Goal: Find specific page/section: Locate a particular part of the current website

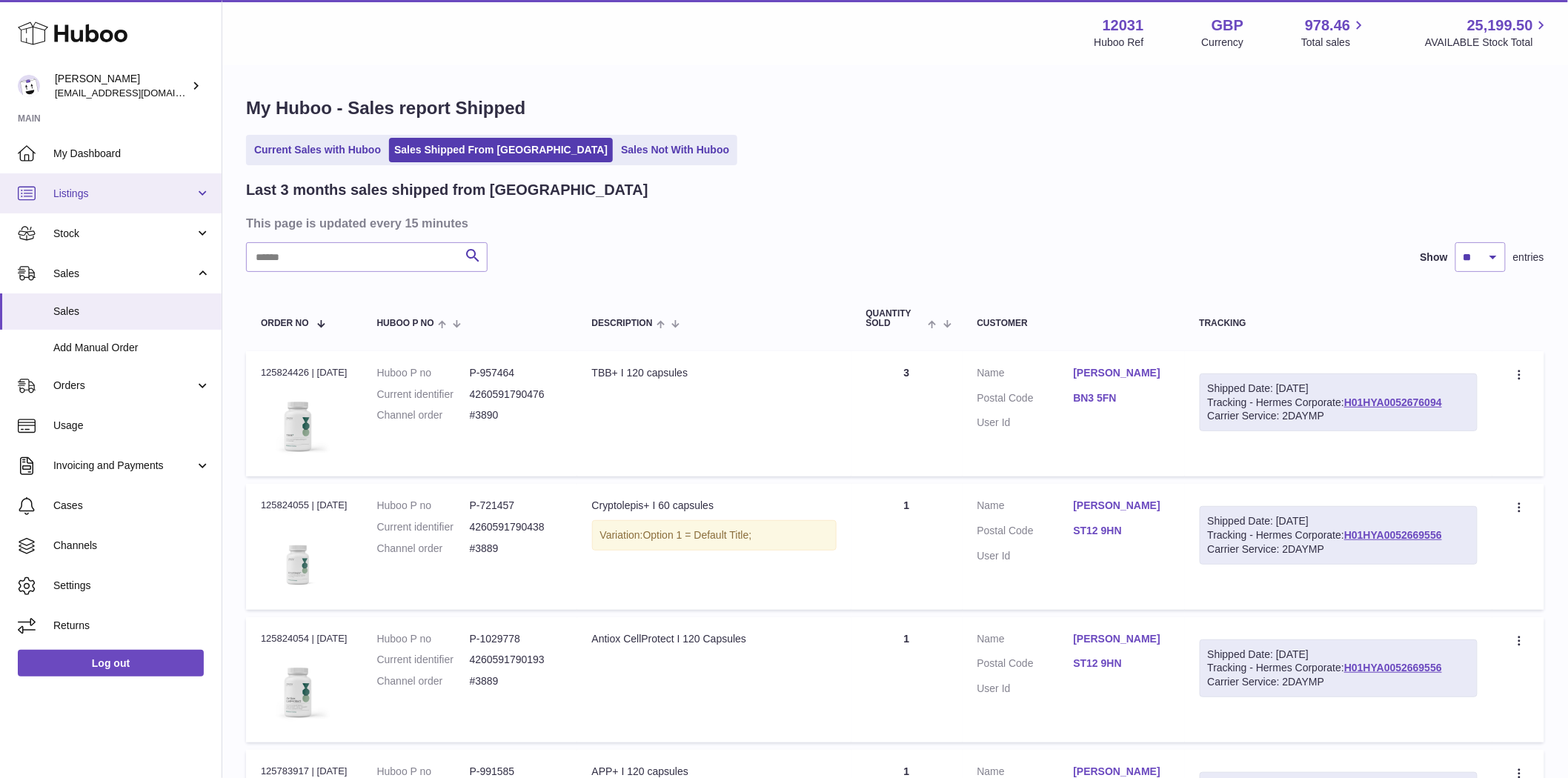
click at [77, 193] on span "Listings" at bounding box center [124, 193] width 142 height 14
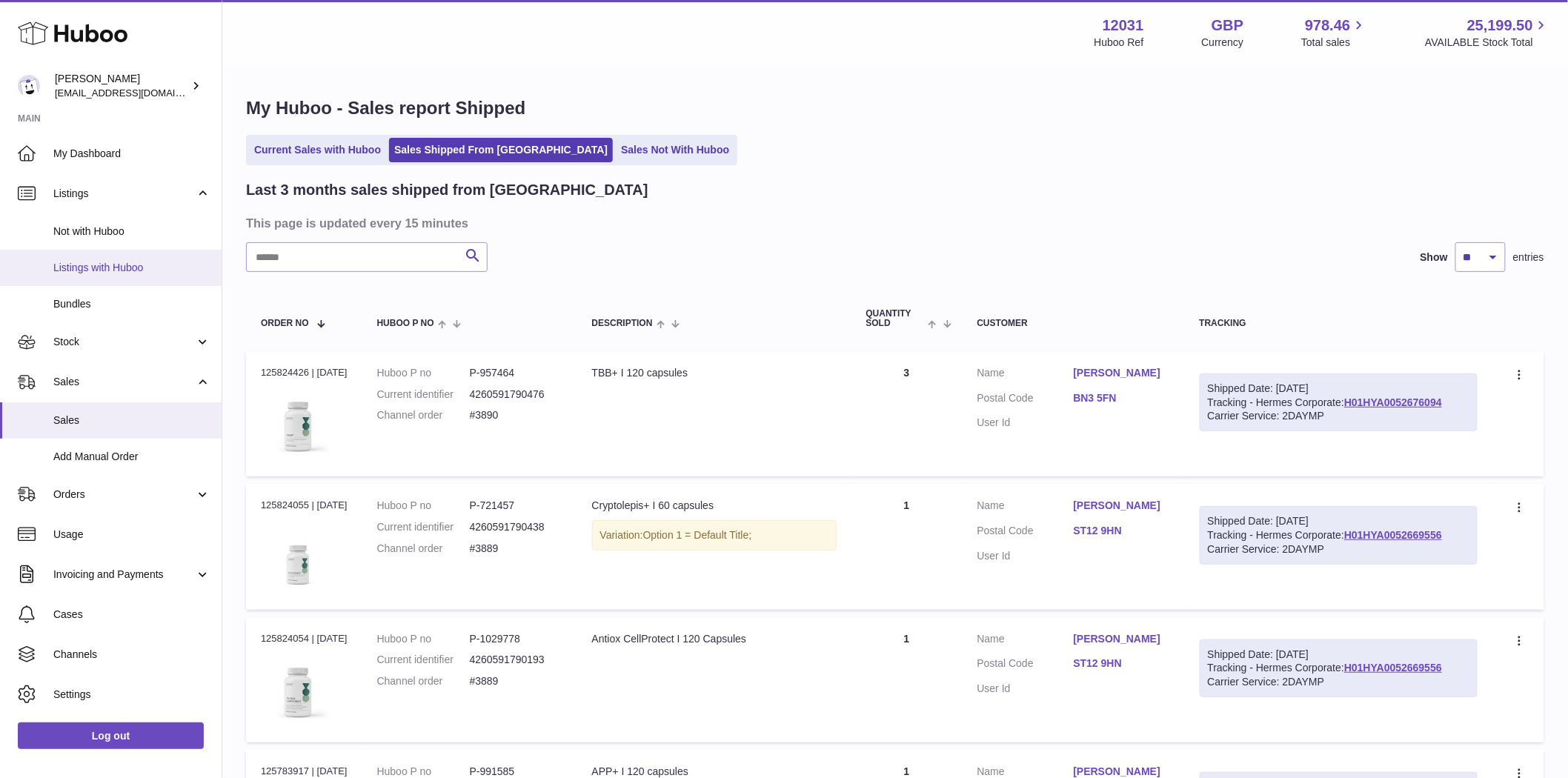
click at [114, 269] on span "Listings with Huboo" at bounding box center [131, 267] width 157 height 14
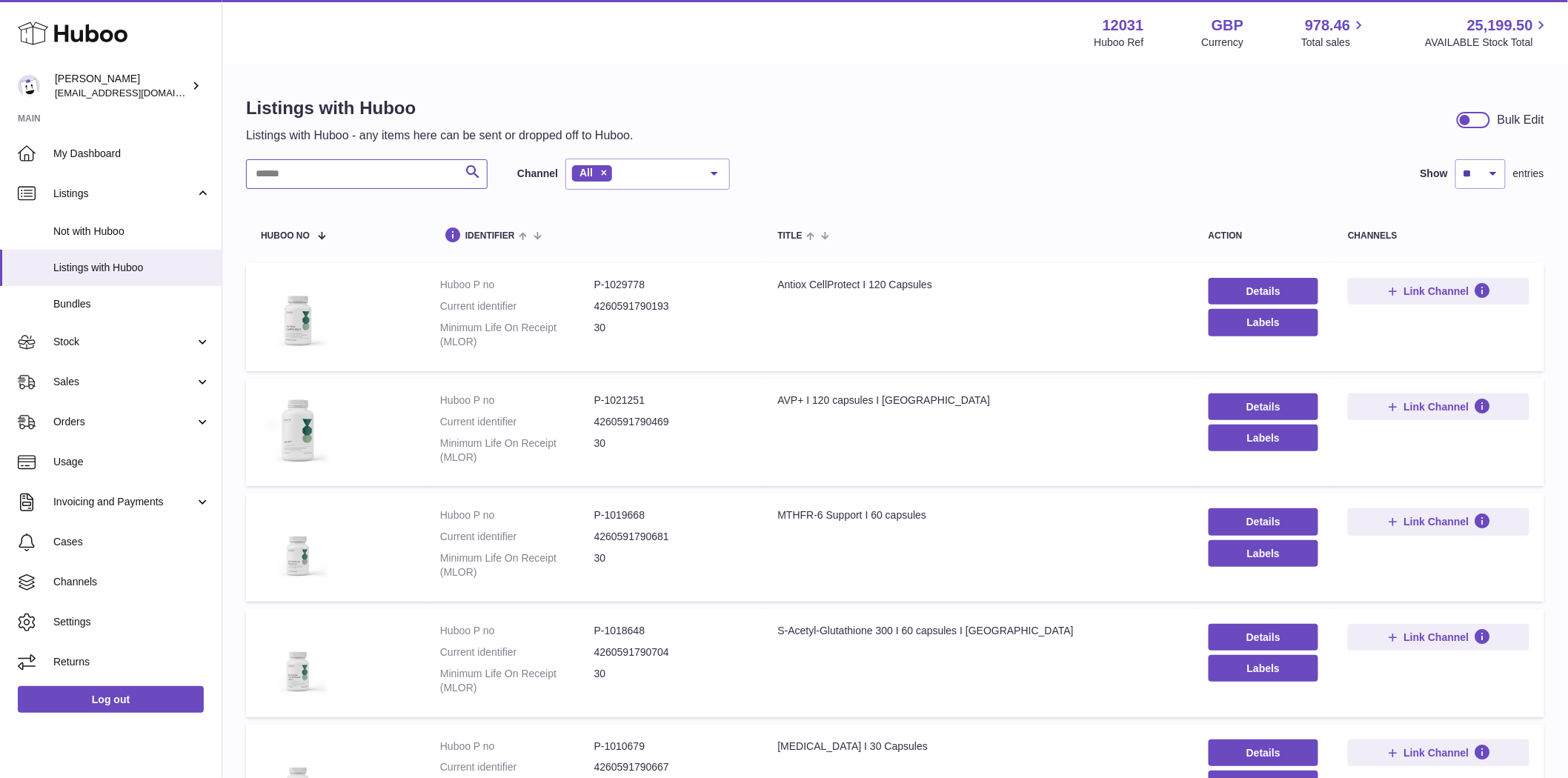
click at [295, 182] on input "text" at bounding box center [367, 174] width 241 height 30
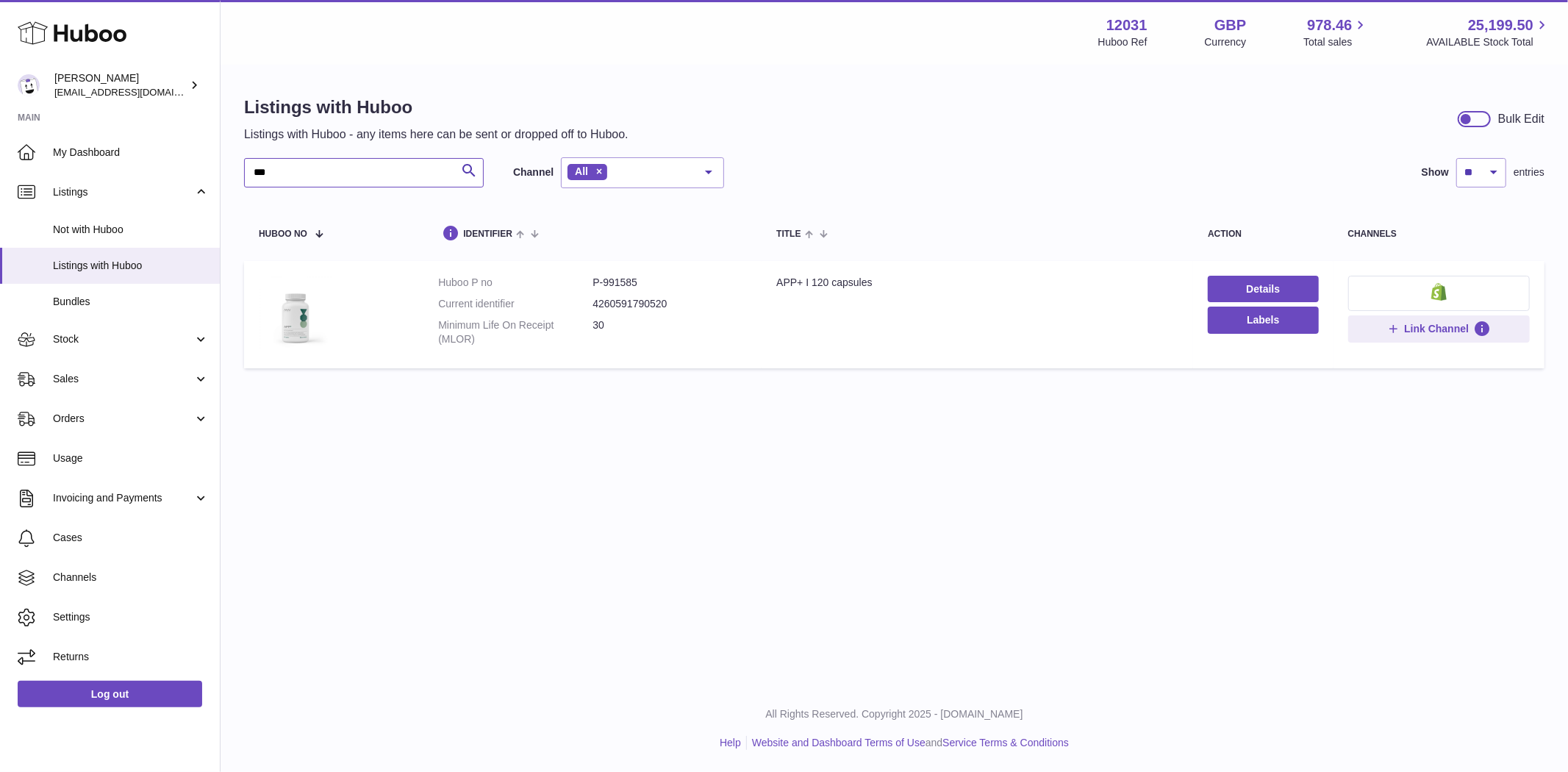
type input "***"
drag, startPoint x: 653, startPoint y: 284, endPoint x: 604, endPoint y: 291, distance: 49.5
click at [604, 291] on dl "Huboo P no P-991585 Current identifier 4260591790520 Minimum Life On Receipt (M…" at bounding box center [592, 315] width 309 height 78
